Goal: Check status

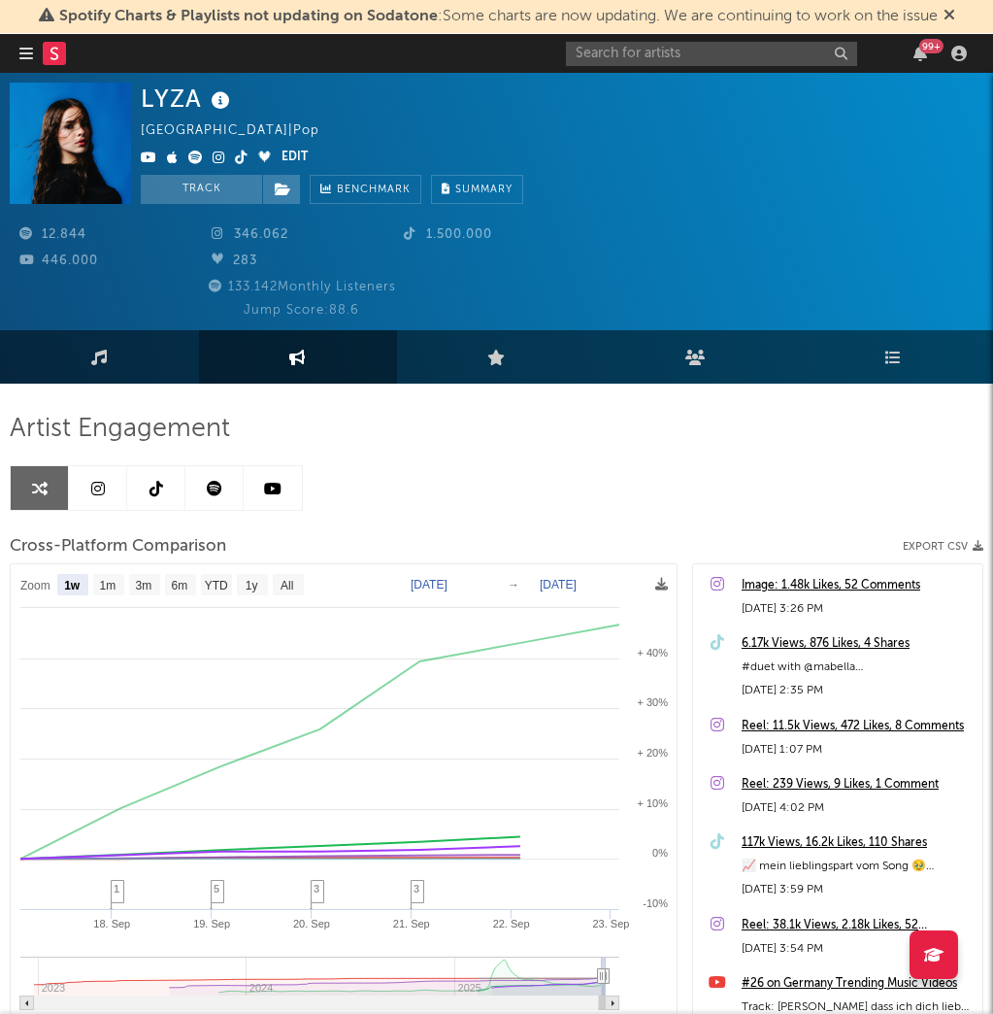
select select "1w"
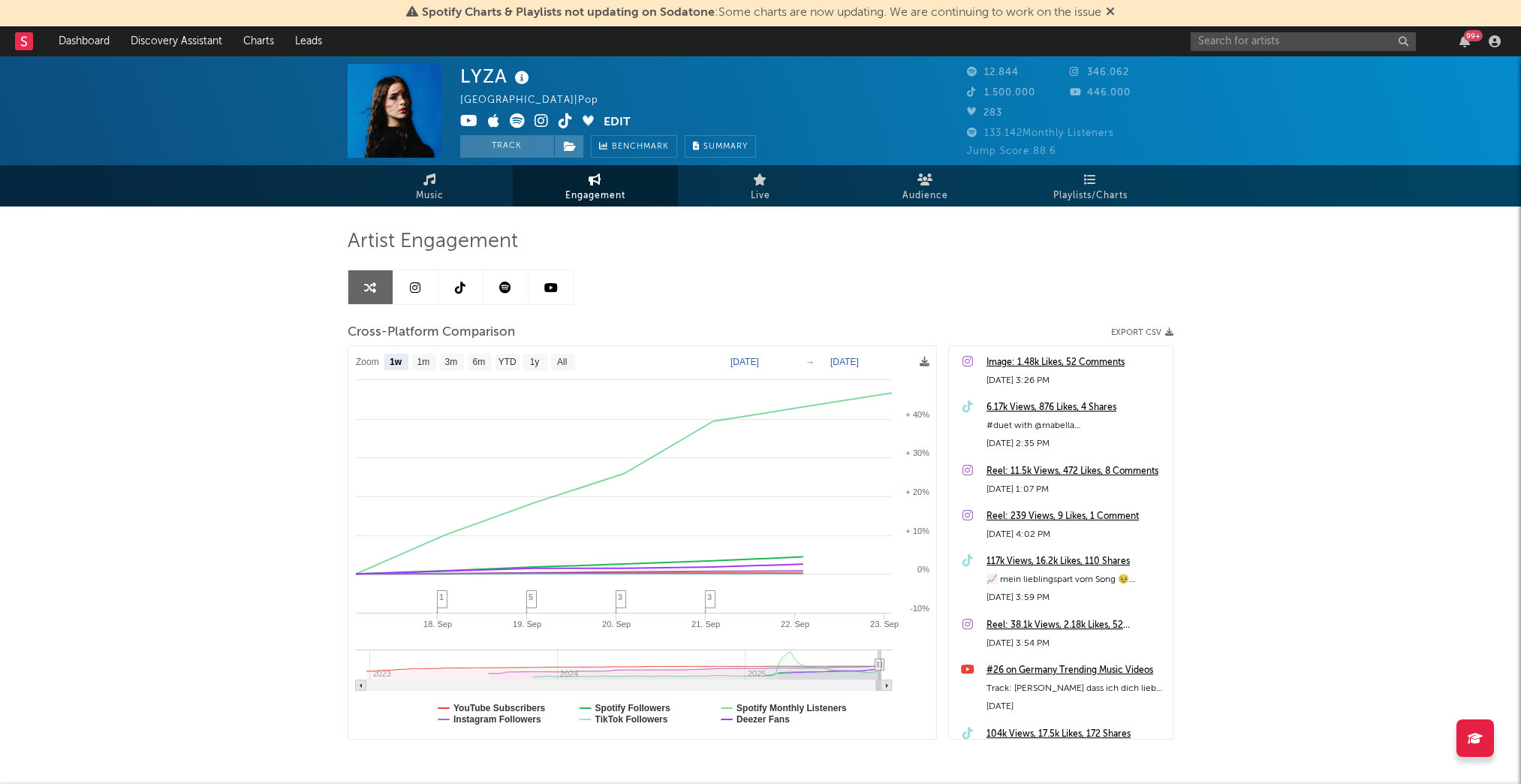
select select "1w"
click at [767, 38] on input "text" at bounding box center [1303, 42] width 225 height 19
click at [767, 38] on input "error" at bounding box center [1303, 42] width 225 height 19
click at [767, 43] on input "error" at bounding box center [1303, 42] width 225 height 19
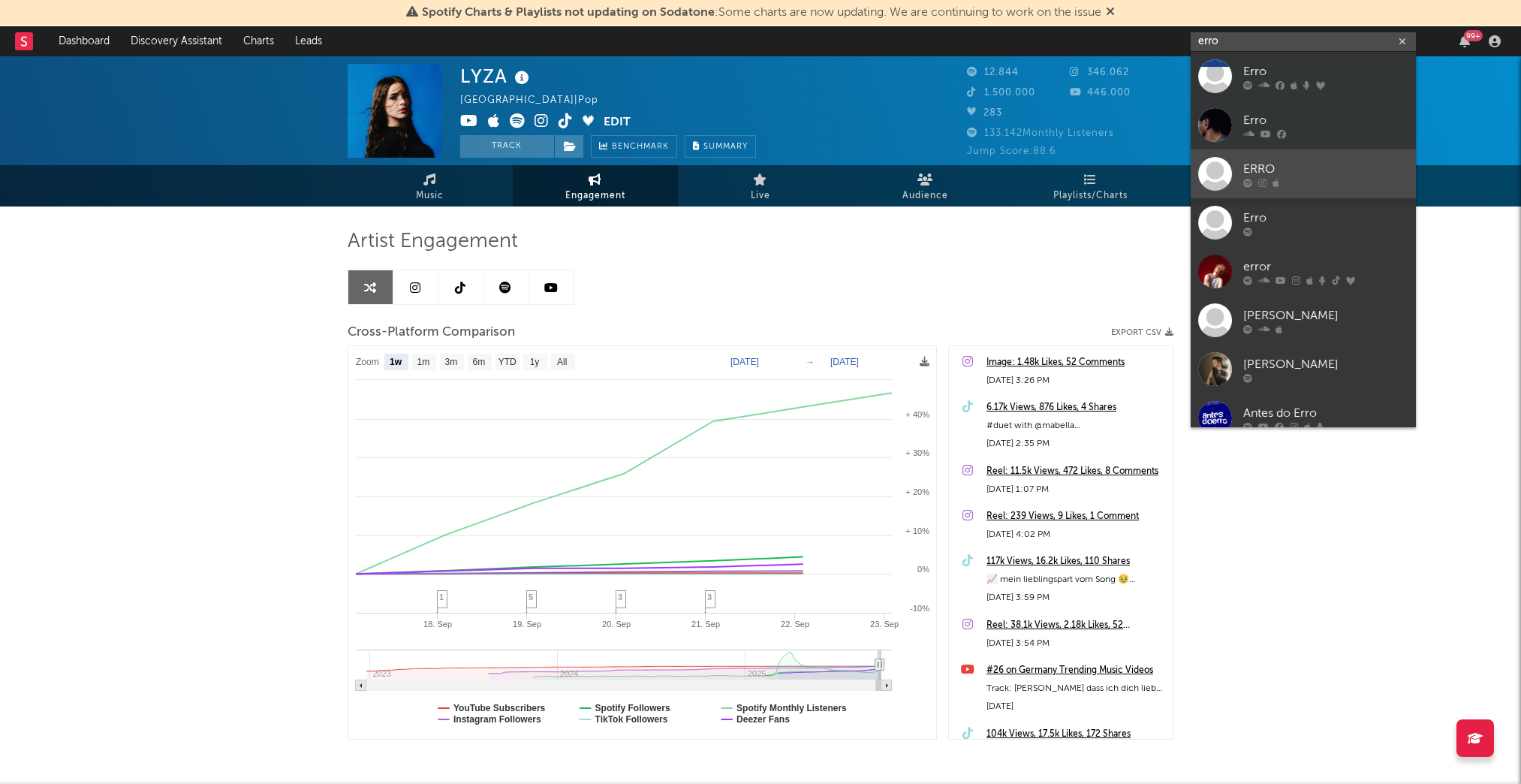
type input "error"
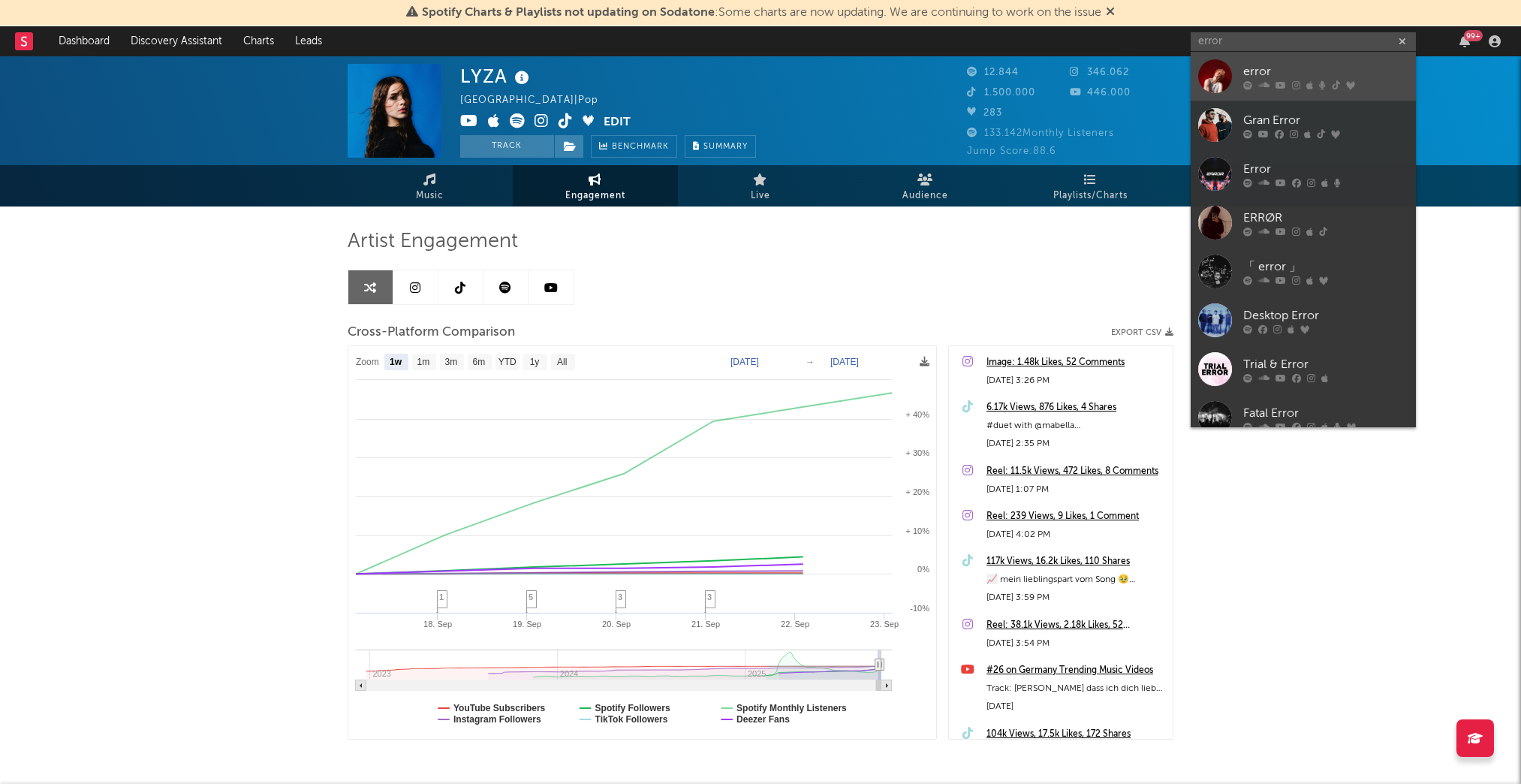
click at [767, 83] on icon at bounding box center [1281, 85] width 11 height 9
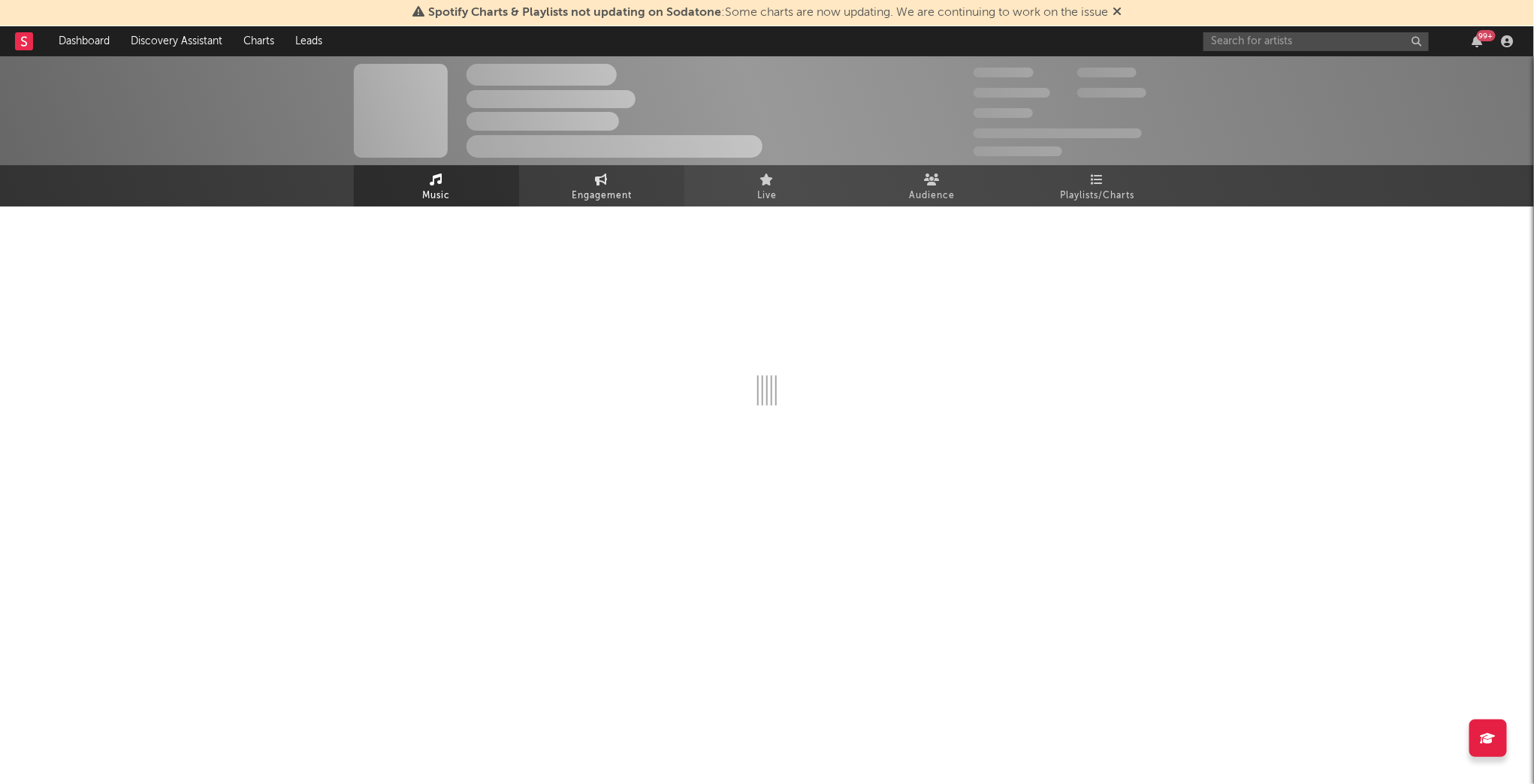
click at [589, 189] on span "Engagement" at bounding box center [602, 196] width 60 height 18
select select "1w"
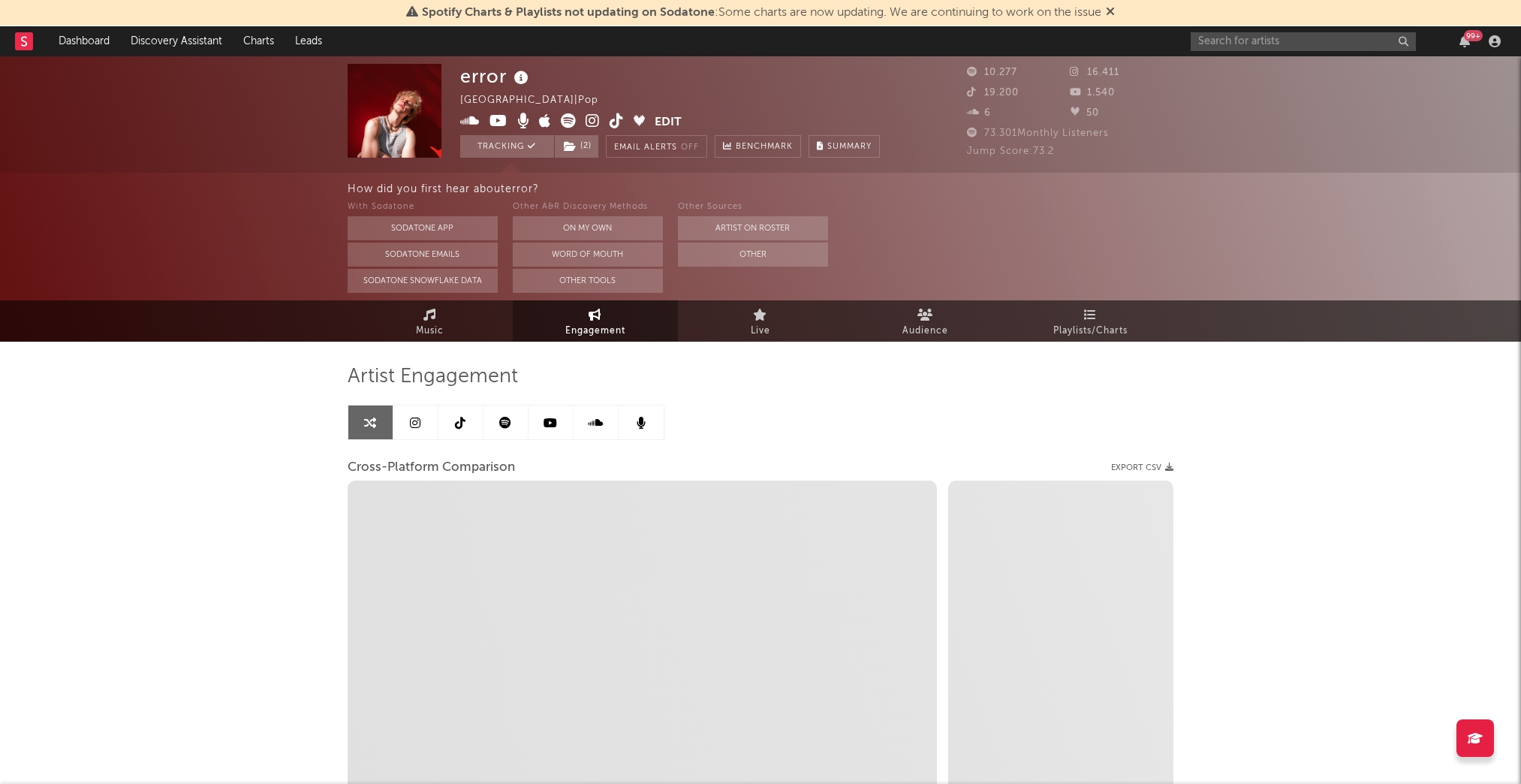
click at [594, 315] on icon at bounding box center [595, 315] width 13 height 12
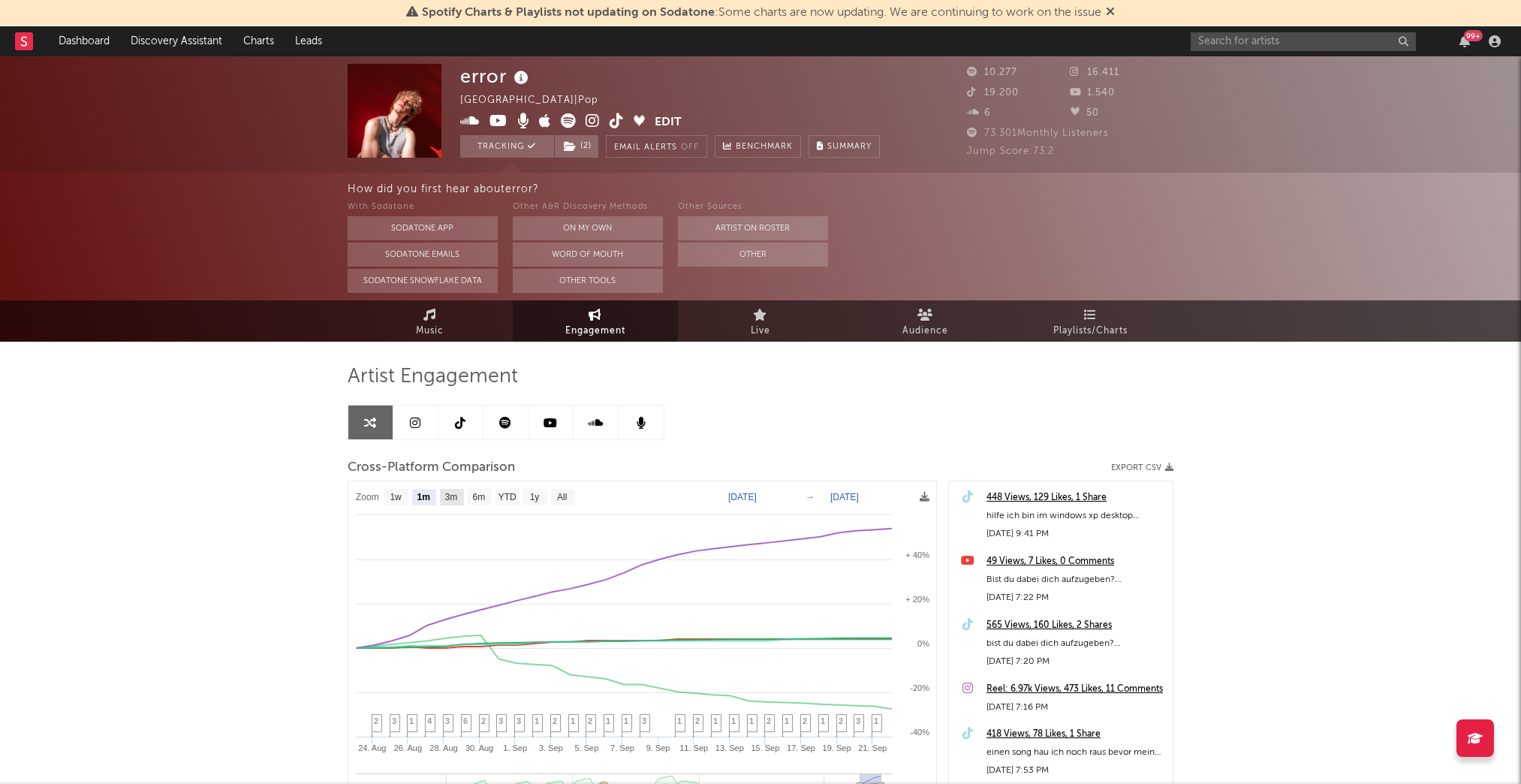
click at [453, 493] on text "3m" at bounding box center [452, 498] width 13 height 11
select select "3m"
type input "[DATE]"
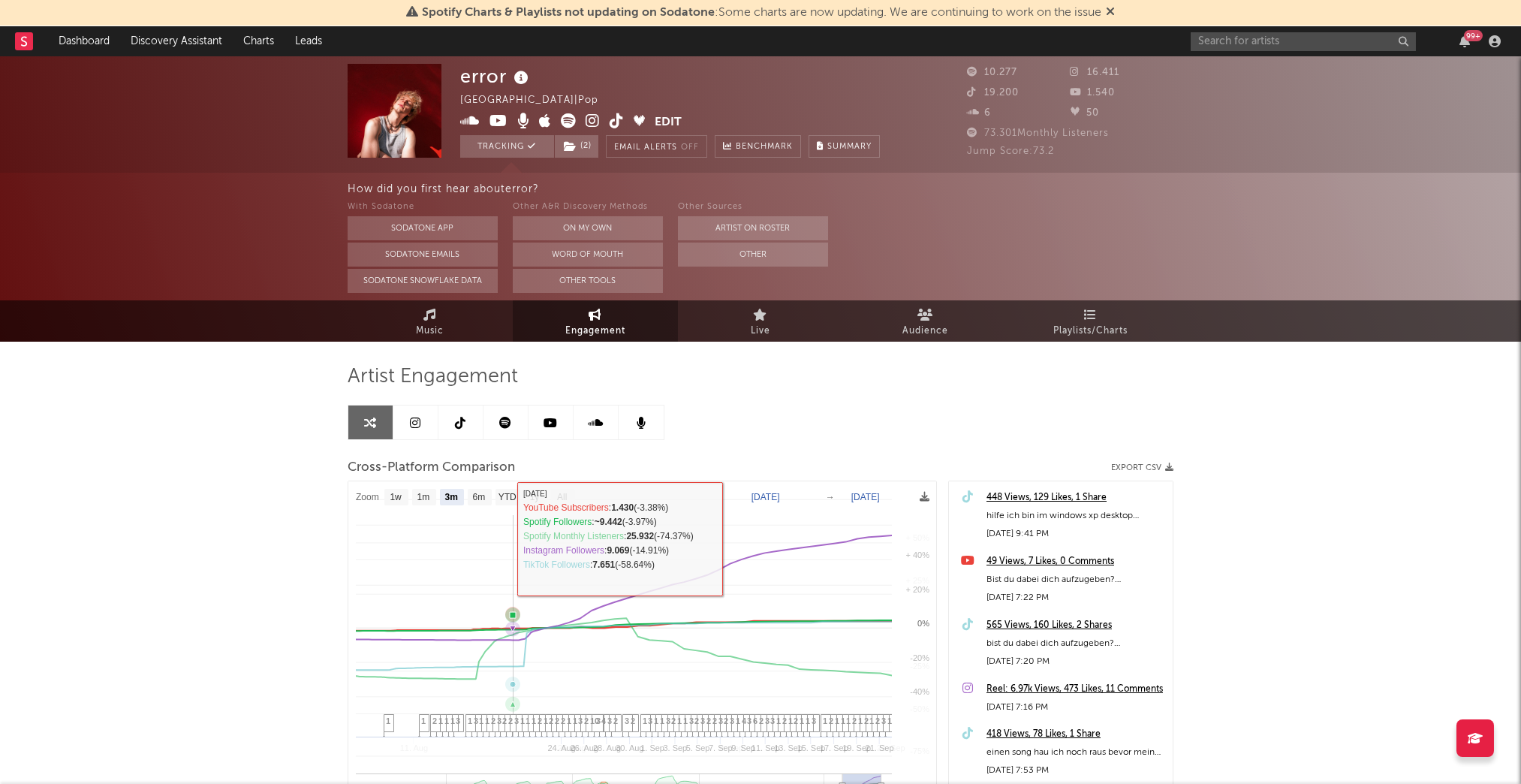
select select "3m"
